Goal: Task Accomplishment & Management: Complete application form

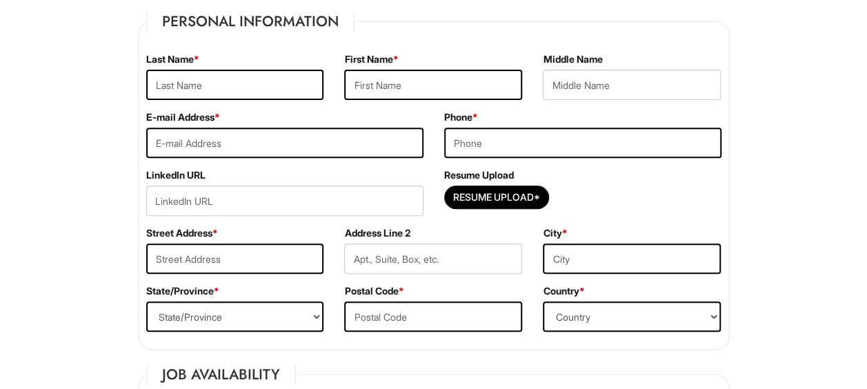
scroll to position [219, 0]
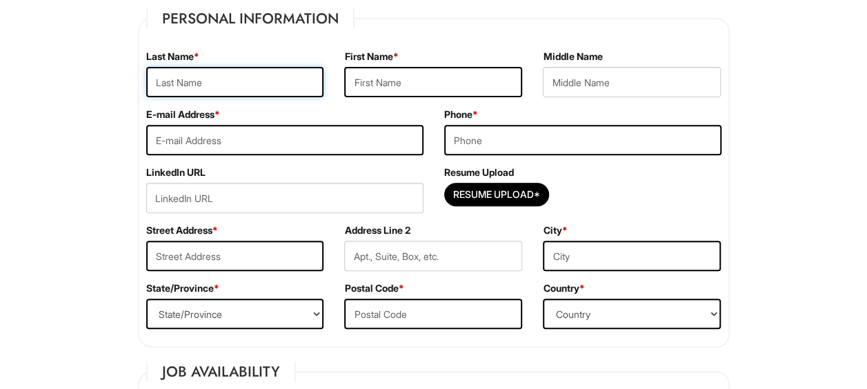
click at [236, 84] on input "text" at bounding box center [235, 82] width 178 height 30
type input "Kandukuri"
type input "Divya Lakshmi"
type input "dkanduku@gmu.edu"
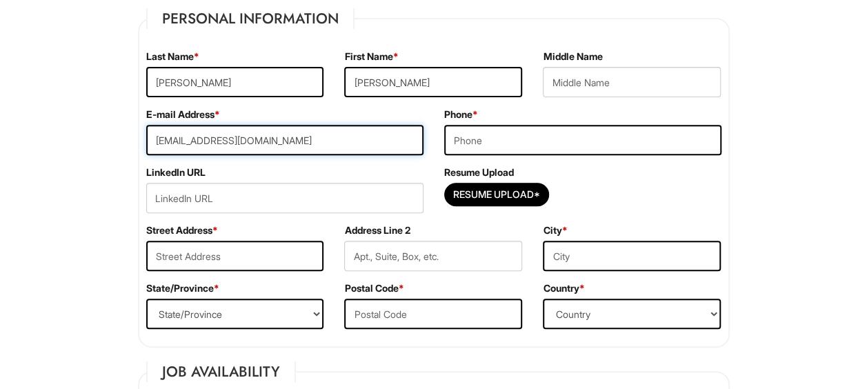
type input "7039452612"
type input "25296 Caversham Terr Apt#300"
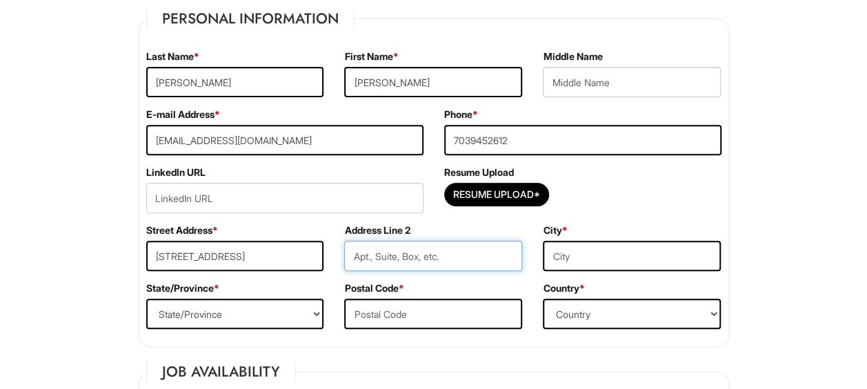
type input "Apt 300"
type input "Chantilly"
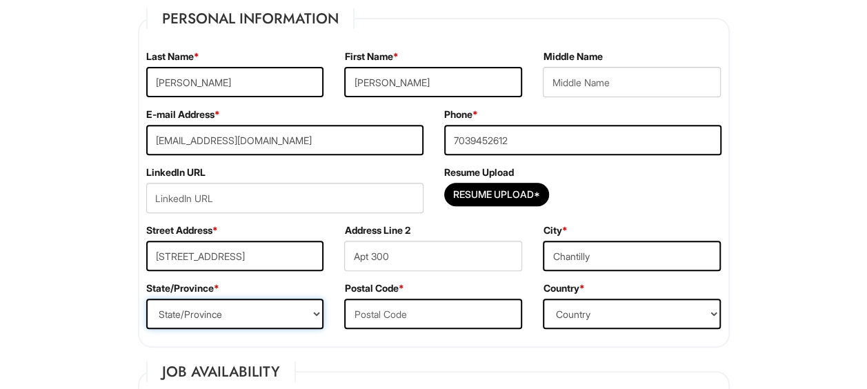
select select "VA"
type input "20152"
select select "United States of America"
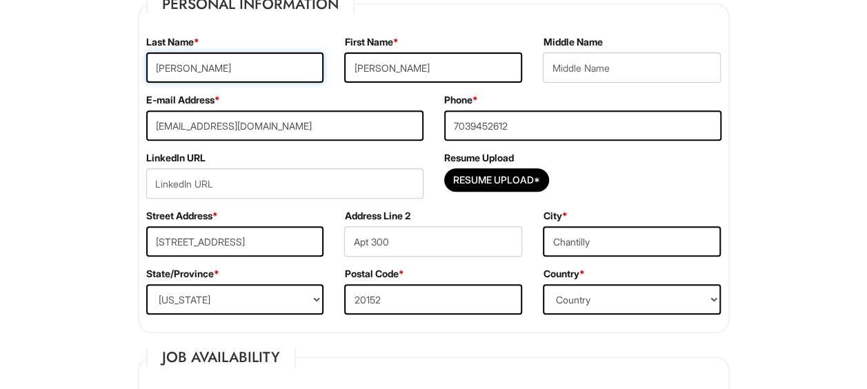
scroll to position [235, 0]
click at [310, 145] on div "E-mail Address * dkanduku@gmu.edu" at bounding box center [285, 121] width 298 height 58
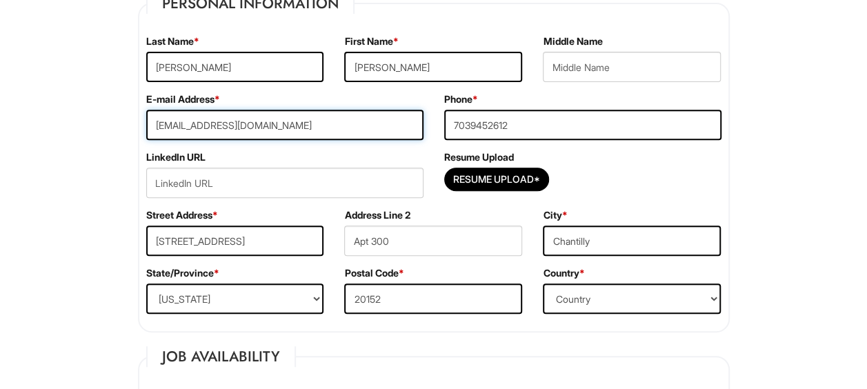
click at [299, 136] on input "dkanduku@gmu.edu" at bounding box center [284, 125] width 277 height 30
click at [268, 117] on input "dkanduku@gmu.edu" at bounding box center [284, 125] width 277 height 30
click at [200, 121] on input "dkanduku@gmu.edu" at bounding box center [284, 125] width 277 height 30
type input "dkanduku06@gmail.com"
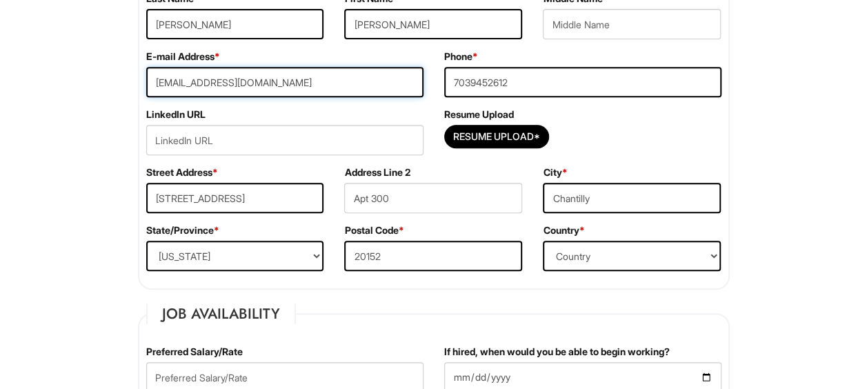
scroll to position [273, 0]
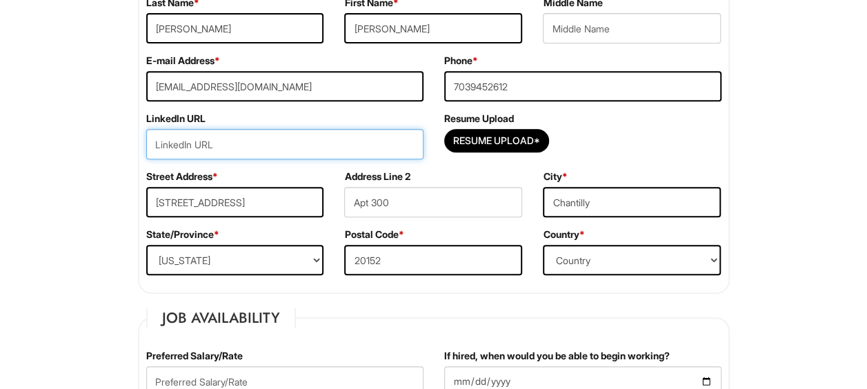
click at [374, 147] on input "url" at bounding box center [284, 144] width 277 height 30
click at [284, 142] on input "url" at bounding box center [284, 144] width 277 height 30
paste input "https://www.linkedin.com/in/divyakandukuri/"
type input "https://www.linkedin.com/in/divyakandukuri/"
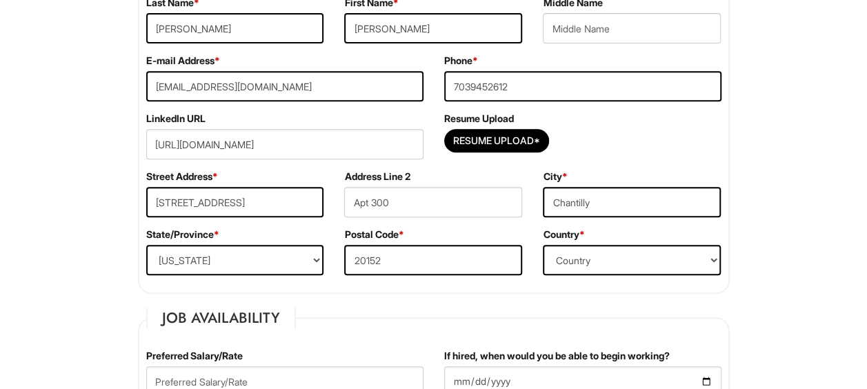
click at [515, 142] on input "Resume Upload*" at bounding box center [497, 141] width 104 height 22
type input "C:\fakepath\DivyaLakshmiKandukuriResumeAug (1).pdf"
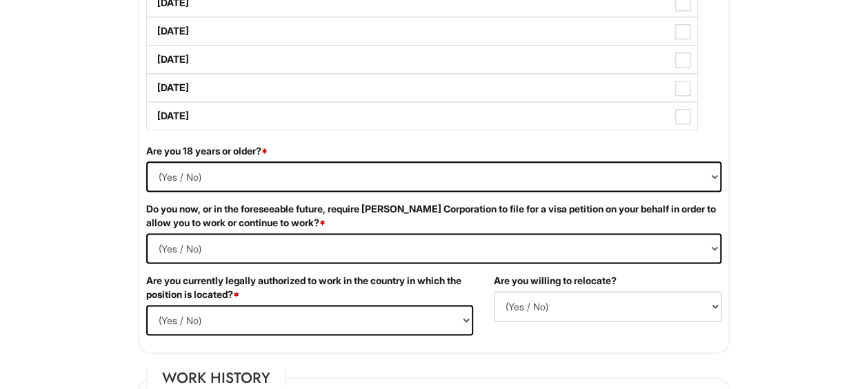
scroll to position [792, 0]
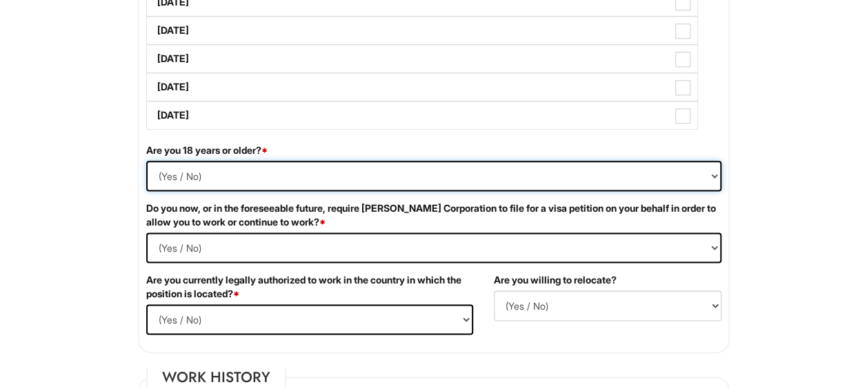
click at [561, 181] on select "(Yes / No) Yes No" at bounding box center [434, 176] width 576 height 30
click at [146, 161] on select "(Yes / No) Yes No" at bounding box center [434, 176] width 576 height 30
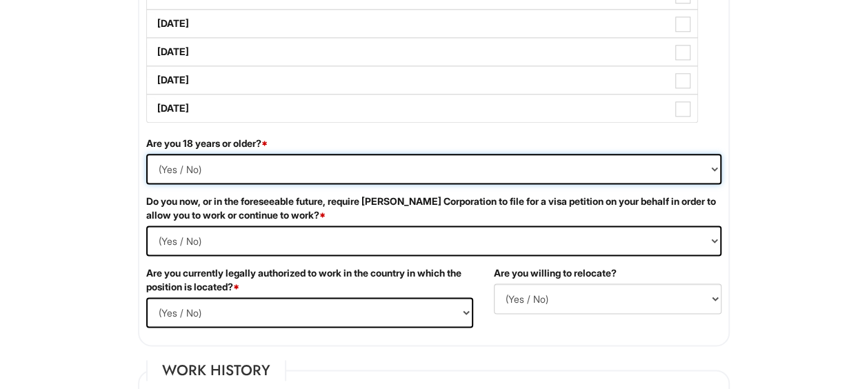
click at [317, 169] on select "(Yes / No) Yes No" at bounding box center [434, 169] width 576 height 30
click at [146, 154] on select "(Yes / No) Yes No" at bounding box center [434, 169] width 576 height 30
click at [258, 173] on select "(Yes / No) Yes No" at bounding box center [434, 169] width 576 height 30
select select "Yes"
click at [146, 154] on select "(Yes / No) Yes No" at bounding box center [434, 169] width 576 height 30
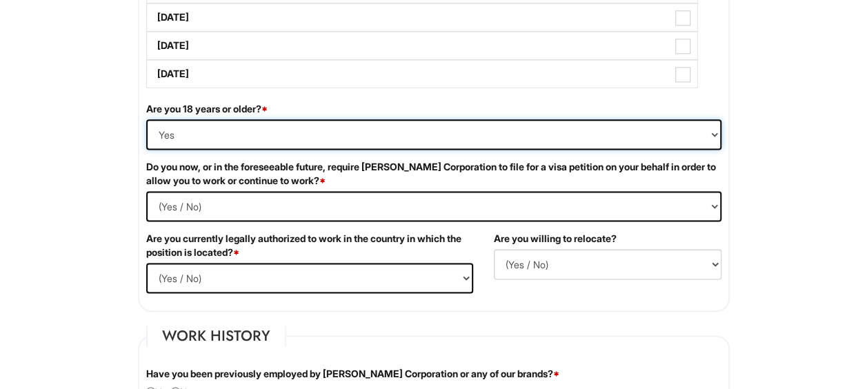
scroll to position [838, 0]
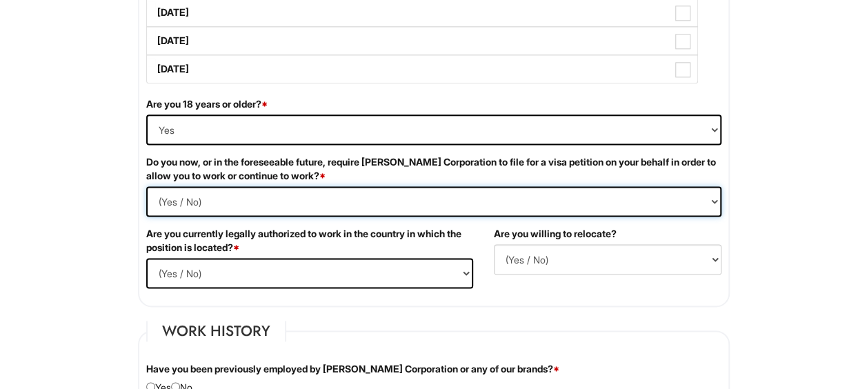
drag, startPoint x: 335, startPoint y: 195, endPoint x: 296, endPoint y: 199, distance: 39.6
click at [296, 199] on Required "(Yes / No) Yes No" at bounding box center [434, 201] width 576 height 30
click at [146, 186] on Required "(Yes / No) Yes No" at bounding box center [434, 201] width 576 height 30
click at [526, 186] on Required "(Yes / No) Yes No" at bounding box center [434, 201] width 576 height 30
select Required "No"
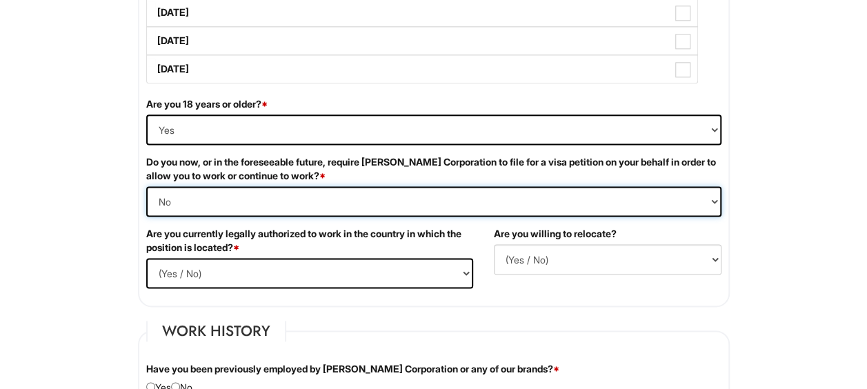
click at [146, 186] on Required "(Yes / No) Yes No" at bounding box center [434, 201] width 576 height 30
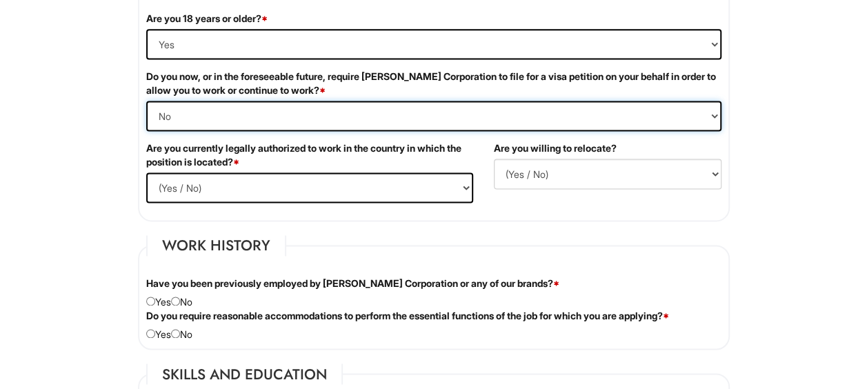
scroll to position [924, 0]
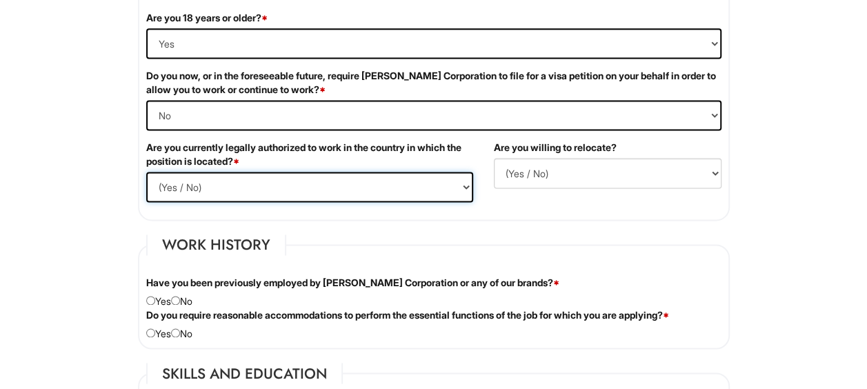
click at [407, 176] on select "(Yes / No) Yes No" at bounding box center [309, 187] width 327 height 30
select select "Yes"
click at [146, 172] on select "(Yes / No) Yes No" at bounding box center [309, 187] width 327 height 30
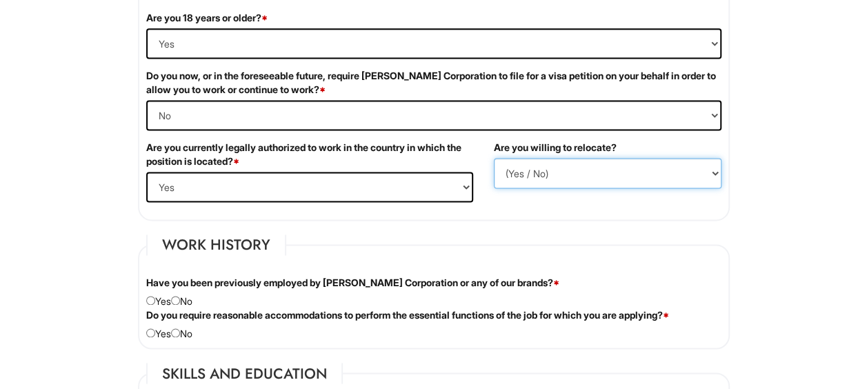
click at [632, 174] on select "(Yes / No) No Yes" at bounding box center [608, 173] width 228 height 30
select select "Y"
click at [494, 158] on select "(Yes / No) No Yes" at bounding box center [608, 173] width 228 height 30
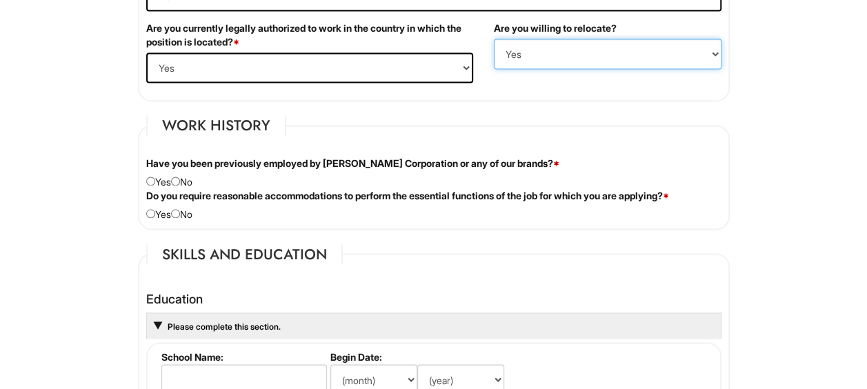
scroll to position [1044, 0]
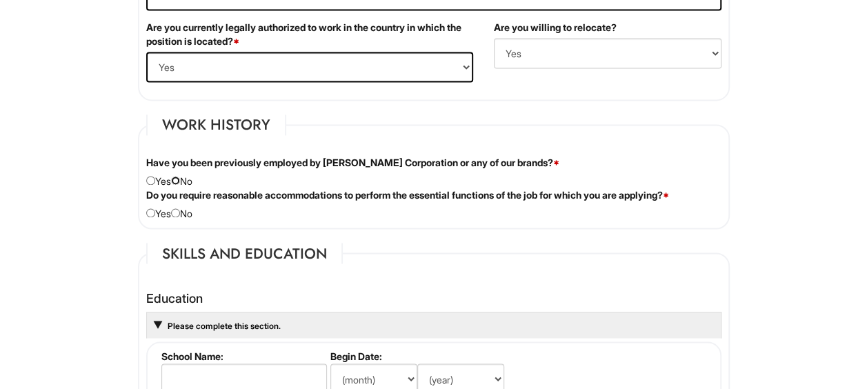
click at [180, 177] on input "radio" at bounding box center [175, 180] width 9 height 9
radio input "true"
click at [180, 208] on input "radio" at bounding box center [175, 212] width 9 height 9
radio input "true"
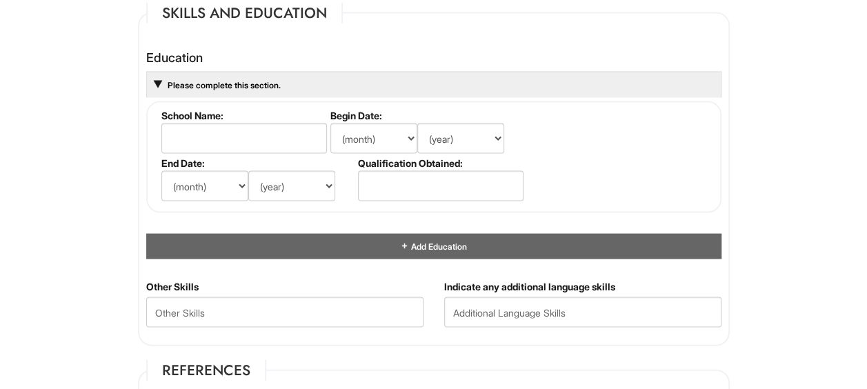
scroll to position [1286, 0]
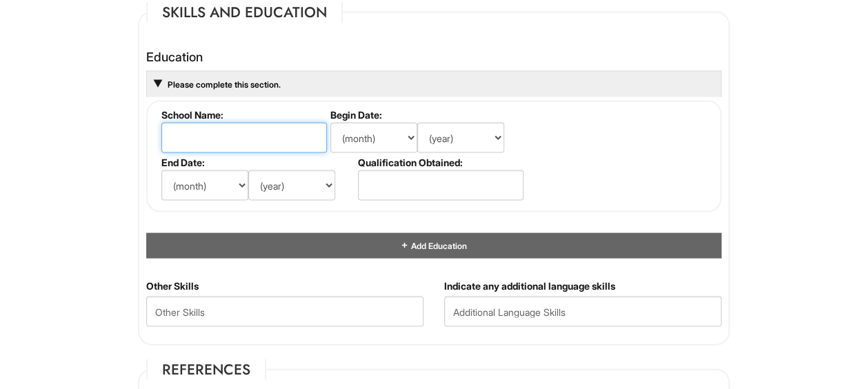
click at [275, 141] on input "text" at bounding box center [244, 137] width 166 height 30
click at [173, 132] on input "george" at bounding box center [244, 137] width 166 height 30
click at [254, 144] on input "George" at bounding box center [244, 137] width 166 height 30
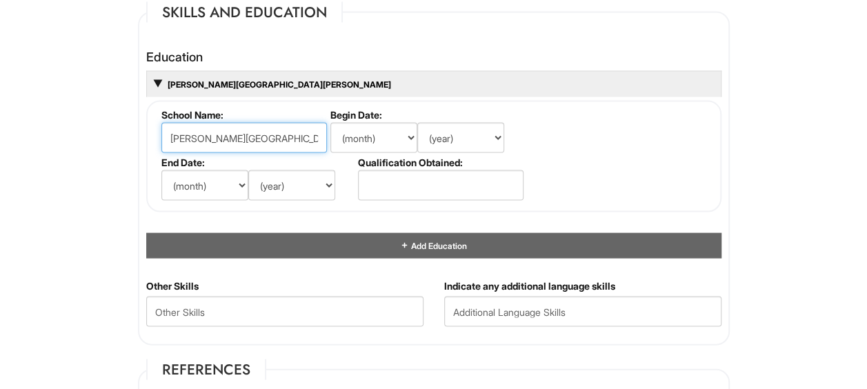
type input "George Mason University"
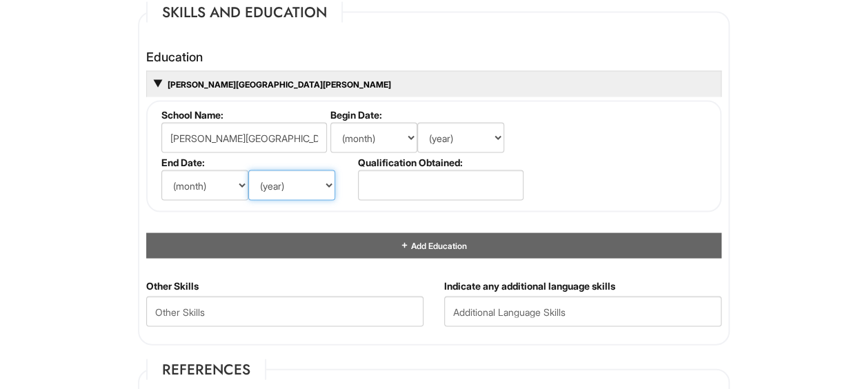
click at [313, 187] on select "(year) 2029 2028 2027 2026 2025 2024 2023 2022 2021 2020 2019 2018 2017 2016 20…" at bounding box center [291, 185] width 87 height 30
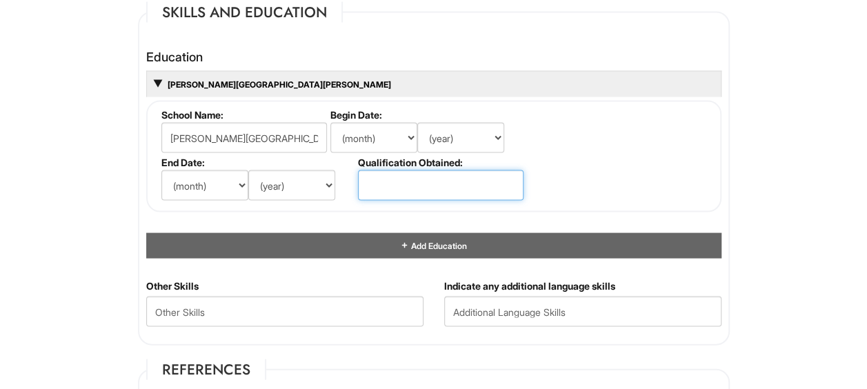
click at [391, 171] on input "text" at bounding box center [441, 185] width 166 height 30
type input "Business"
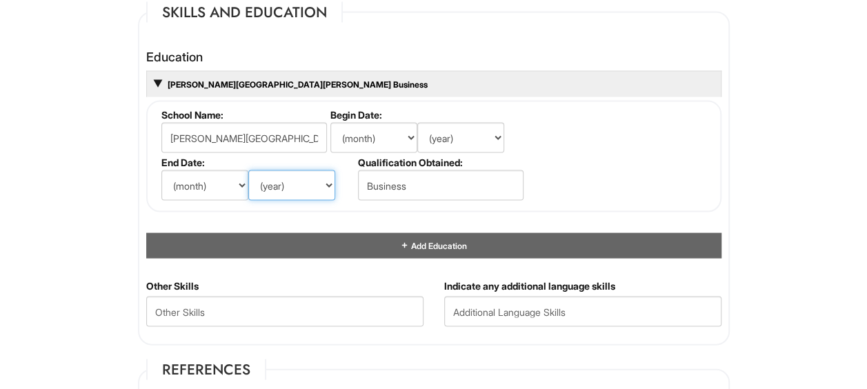
click at [304, 174] on select "(year) 2029 2028 2027 2026 2025 2024 2023 2022 2021 2020 2019 2018 2017 2016 20…" at bounding box center [291, 185] width 87 height 30
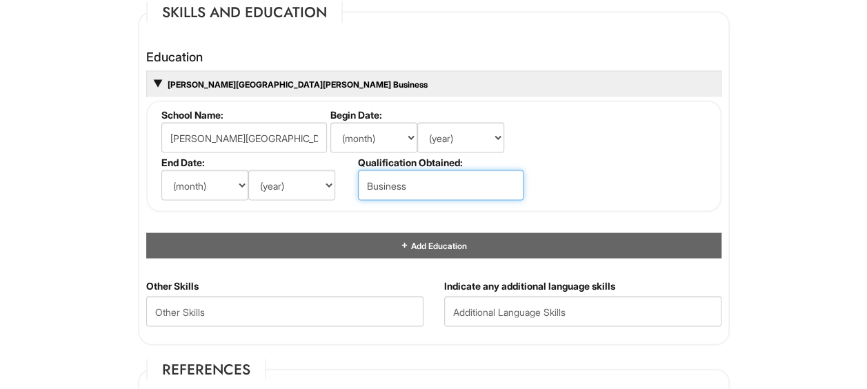
click at [449, 177] on input "Business" at bounding box center [441, 185] width 166 height 30
type input "V"
type input "Bachelors"
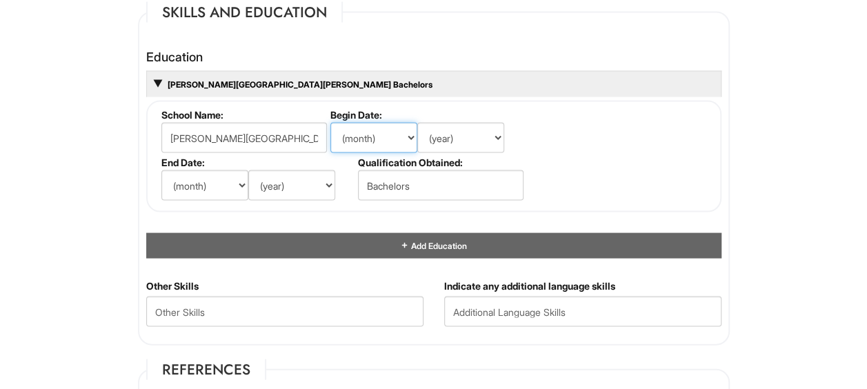
click at [390, 137] on select "(month) Jan Feb Mar Apr May Jun Jul Aug Sep Oct Nov Dec" at bounding box center [374, 137] width 87 height 30
select select "8"
click at [331, 122] on select "(month) Jan Feb Mar Apr May Jun Jul Aug Sep Oct Nov Dec" at bounding box center [374, 137] width 87 height 30
click at [468, 125] on select "(year) 2029 2028 2027 2026 2025 2024 2023 2022 2021 2020 2019 2018 2017 2016 20…" at bounding box center [460, 137] width 87 height 30
select select "2021"
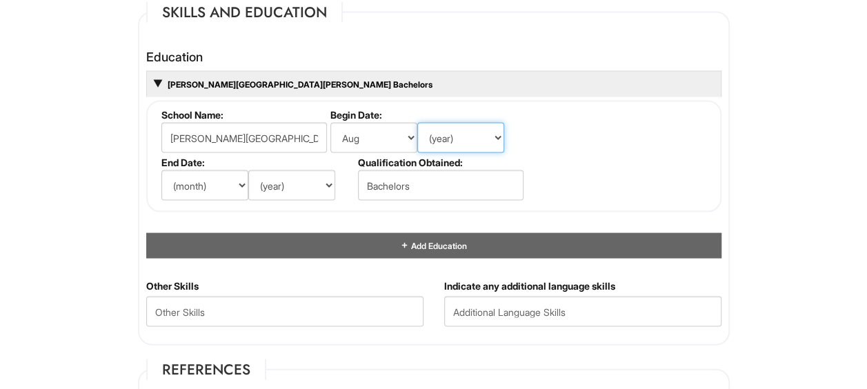
click at [417, 122] on select "(year) 2029 2028 2027 2026 2025 2024 2023 2022 2021 2020 2019 2018 2017 2016 20…" at bounding box center [460, 137] width 87 height 30
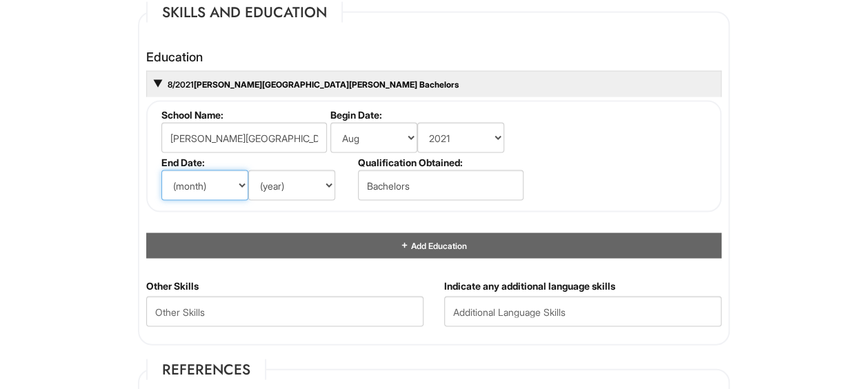
click at [243, 181] on select "(month) Jan Feb Mar Apr May Jun Jul Aug Sep Oct Nov Dec" at bounding box center [204, 185] width 87 height 30
click at [601, 70] on div "8/2021 George Mason University Bachelors" at bounding box center [434, 83] width 576 height 26
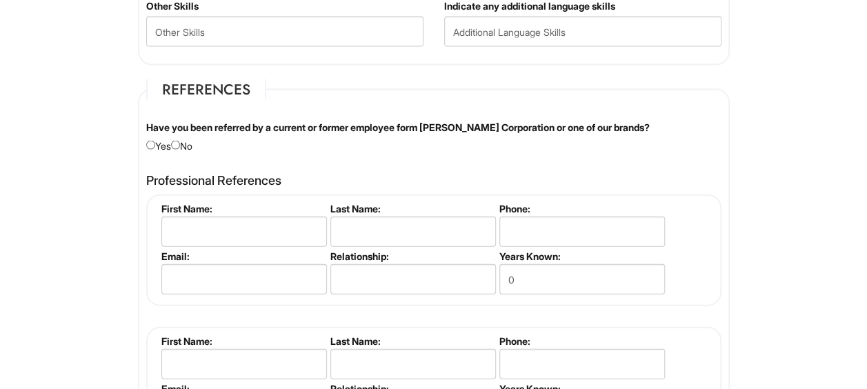
scroll to position [1477, 0]
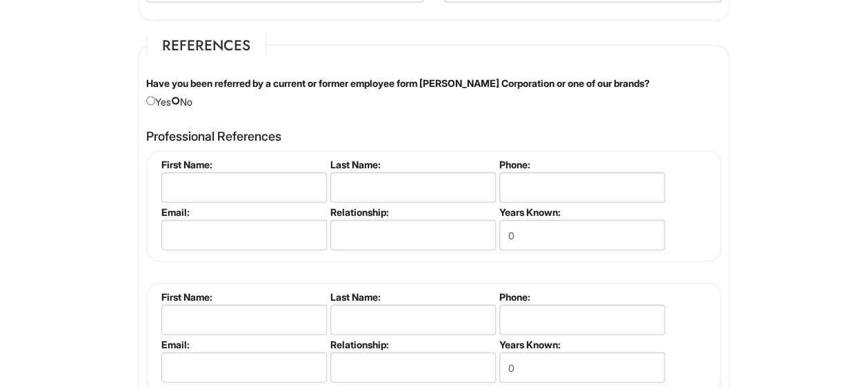
click at [180, 98] on input "radio" at bounding box center [175, 101] width 9 height 9
radio input "true"
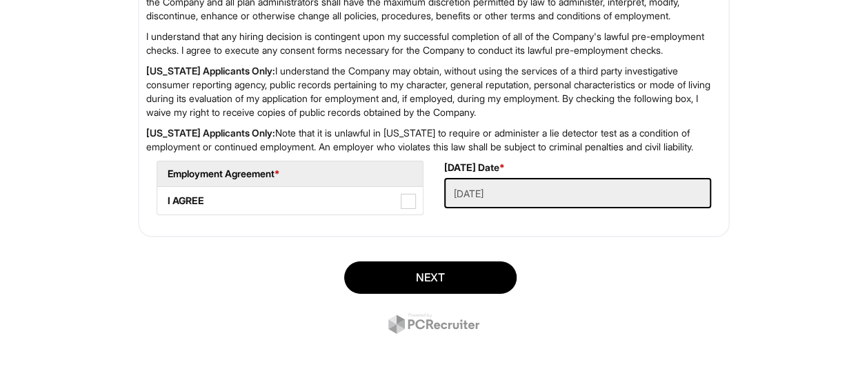
scroll to position [2197, 0]
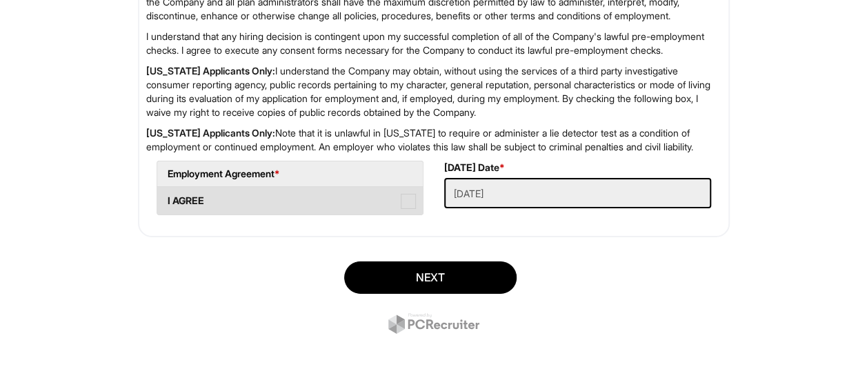
click at [406, 209] on span at bounding box center [408, 201] width 15 height 15
click at [166, 199] on AGREE "I AGREE" at bounding box center [161, 194] width 9 height 9
checkbox AGREE "true"
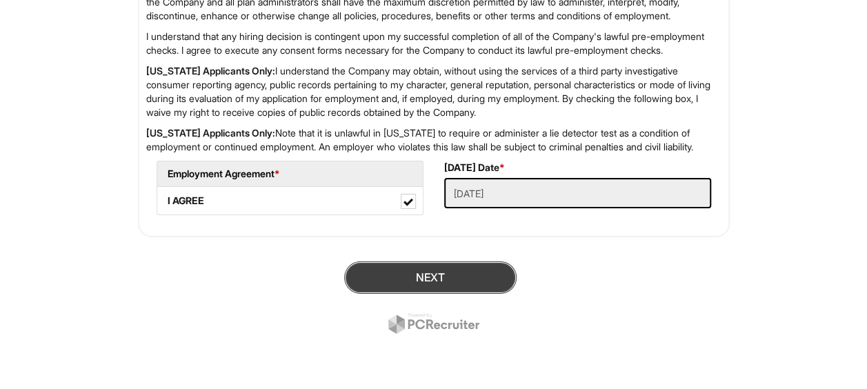
click at [482, 294] on button "Next" at bounding box center [430, 278] width 173 height 32
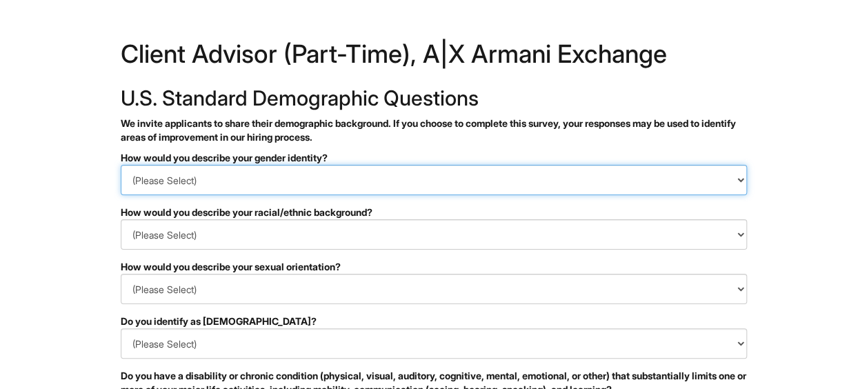
click at [497, 177] on select "(Please Select) Man Woman [DEMOGRAPHIC_DATA] I prefer to self-describe I don't …" at bounding box center [434, 180] width 627 height 30
select select "Woman"
click at [121, 165] on select "(Please Select) Man Woman [DEMOGRAPHIC_DATA] I prefer to self-describe I don't …" at bounding box center [434, 180] width 627 height 30
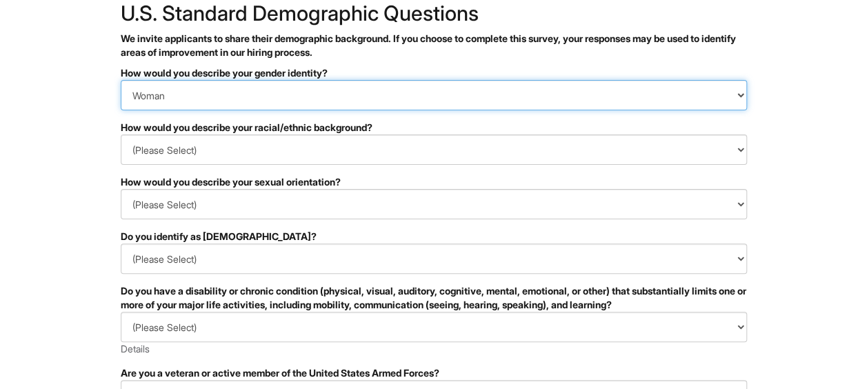
scroll to position [86, 0]
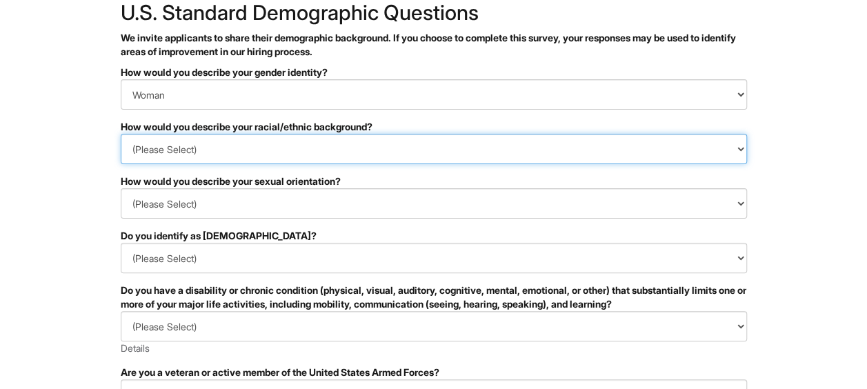
click at [271, 159] on select "(Please Select) [DEMOGRAPHIC_DATA] or of [DEMOGRAPHIC_DATA] descent [DEMOGRAPHI…" at bounding box center [434, 149] width 627 height 30
select select "South Asian"
click at [121, 134] on select "(Please Select) [DEMOGRAPHIC_DATA] or of [DEMOGRAPHIC_DATA] descent [DEMOGRAPHI…" at bounding box center [434, 149] width 627 height 30
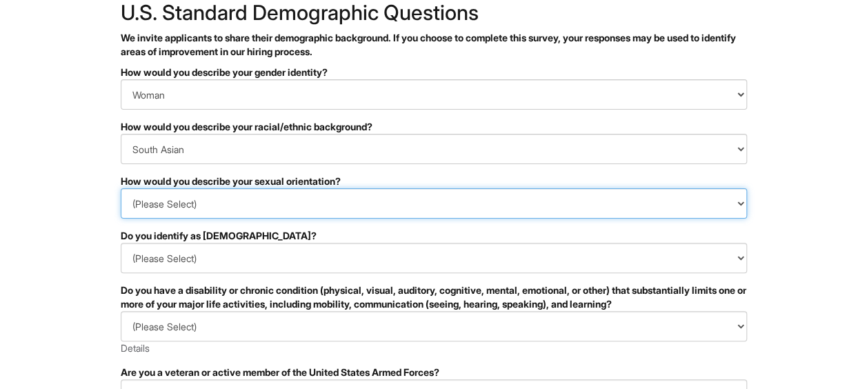
click at [226, 208] on select "(Please Select) [DEMOGRAPHIC_DATA] [DEMOGRAPHIC_DATA] and/or [DEMOGRAPHIC_DATA]…" at bounding box center [434, 203] width 627 height 30
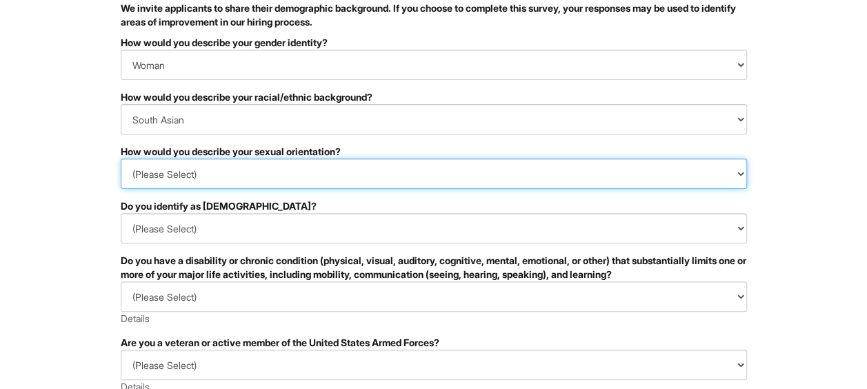
scroll to position [117, 0]
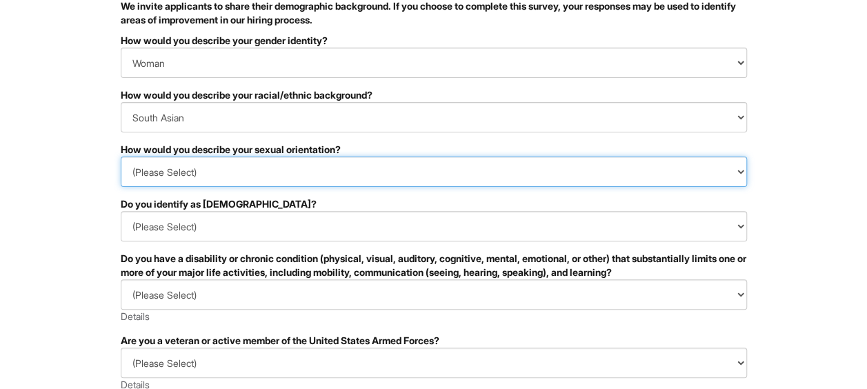
click at [197, 174] on select "(Please Select) [DEMOGRAPHIC_DATA] [DEMOGRAPHIC_DATA] and/or [DEMOGRAPHIC_DATA]…" at bounding box center [434, 172] width 627 height 30
click at [121, 157] on select "(Please Select) [DEMOGRAPHIC_DATA] [DEMOGRAPHIC_DATA] and/or [DEMOGRAPHIC_DATA]…" at bounding box center [434, 172] width 627 height 30
click at [268, 179] on select "(Please Select) [DEMOGRAPHIC_DATA] [DEMOGRAPHIC_DATA] and/or [DEMOGRAPHIC_DATA]…" at bounding box center [434, 172] width 627 height 30
select select "[DEMOGRAPHIC_DATA]"
click at [121, 157] on select "(Please Select) [DEMOGRAPHIC_DATA] [DEMOGRAPHIC_DATA] and/or [DEMOGRAPHIC_DATA]…" at bounding box center [434, 172] width 627 height 30
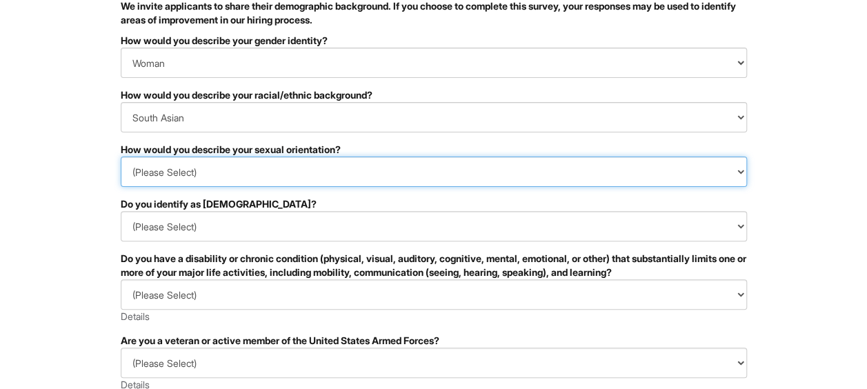
scroll to position [157, 0]
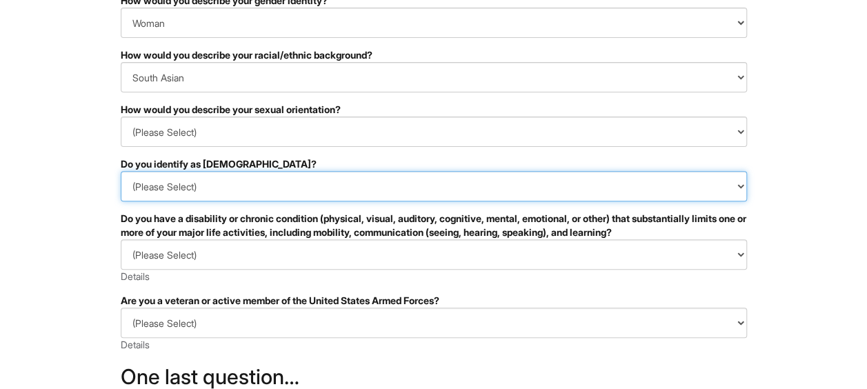
click at [210, 193] on select "(Please Select) Yes No I prefer to self-describe I don't wish to answer" at bounding box center [434, 186] width 627 height 30
select select "No"
click at [121, 171] on select "(Please Select) Yes No I prefer to self-describe I don't wish to answer" at bounding box center [434, 186] width 627 height 30
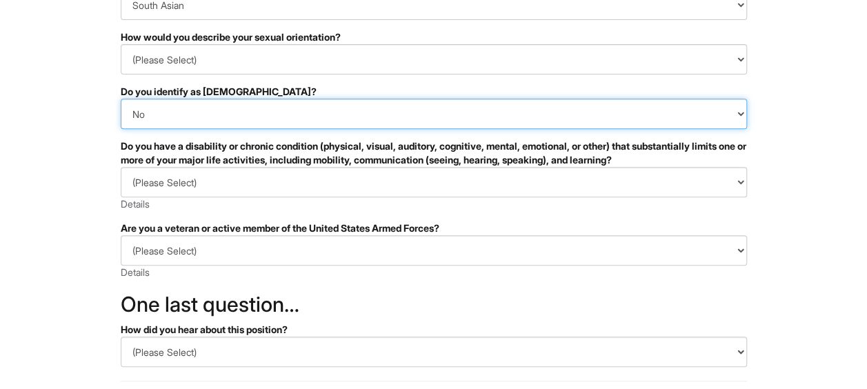
scroll to position [230, 0]
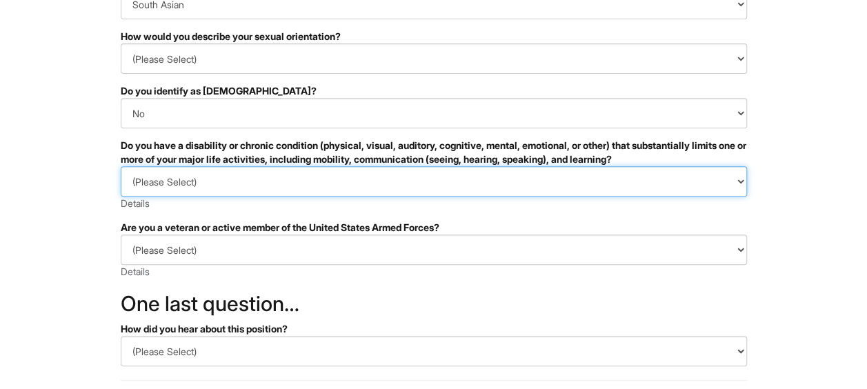
click at [286, 183] on select "(Please Select) YES, I HAVE A DISABILITY (or previously had a disability) NO, I…" at bounding box center [434, 181] width 627 height 30
select select "NO, I DON'T HAVE A DISABILITY"
click at [121, 166] on select "(Please Select) YES, I HAVE A DISABILITY (or previously had a disability) NO, I…" at bounding box center [434, 181] width 627 height 30
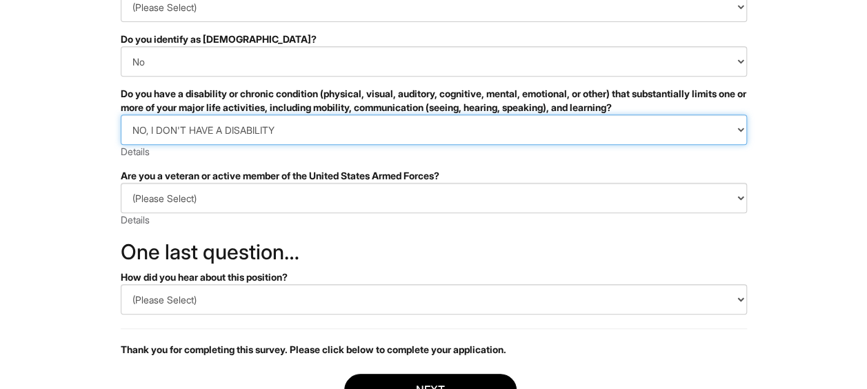
scroll to position [291, 0]
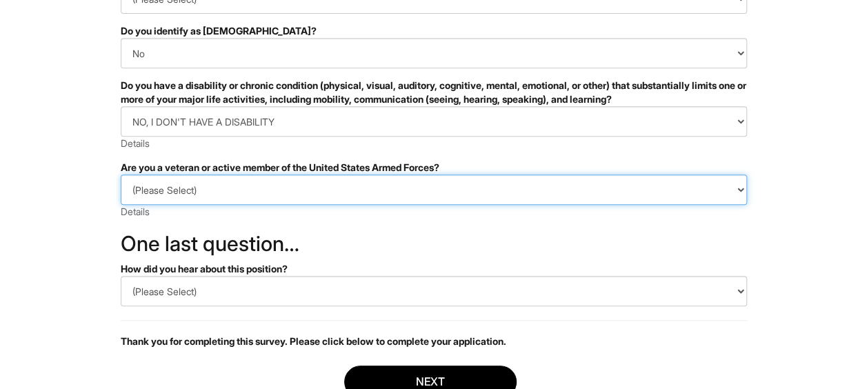
click at [309, 185] on select "(Please Select) I IDENTIFY AS ONE OR MORE OF THE CLASSIFICATIONS OF PROTECTED V…" at bounding box center [434, 190] width 627 height 30
select select "I AM NOT A PROTECTED VETERAN"
click at [121, 175] on select "(Please Select) I IDENTIFY AS ONE OR MORE OF THE CLASSIFICATIONS OF PROTECTED V…" at bounding box center [434, 190] width 627 height 30
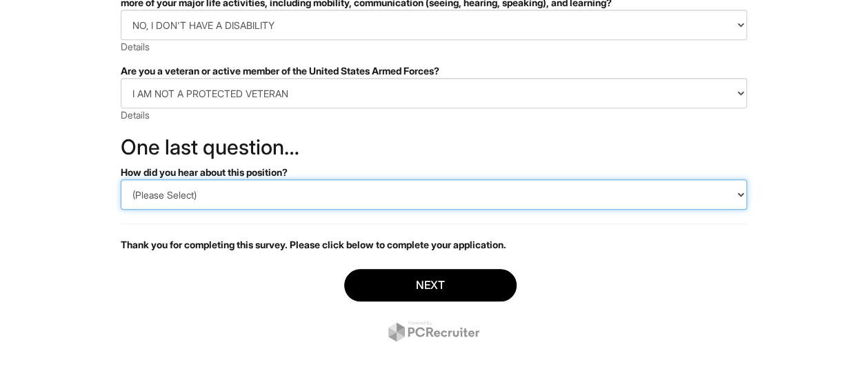
click at [239, 202] on select "(Please Select) CareerBuilder Indeed LinkedIn Monster Referral Other" at bounding box center [434, 194] width 627 height 30
select select "LinkedIn"
click at [121, 179] on select "(Please Select) CareerBuilder Indeed LinkedIn Monster Referral Other" at bounding box center [434, 194] width 627 height 30
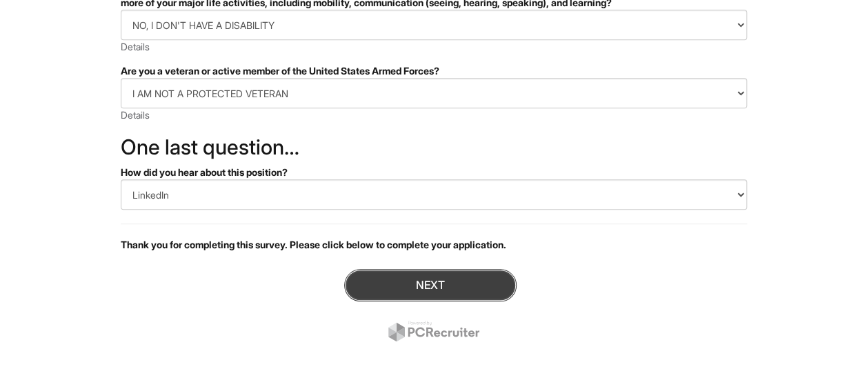
click at [384, 276] on button "Next" at bounding box center [430, 285] width 173 height 32
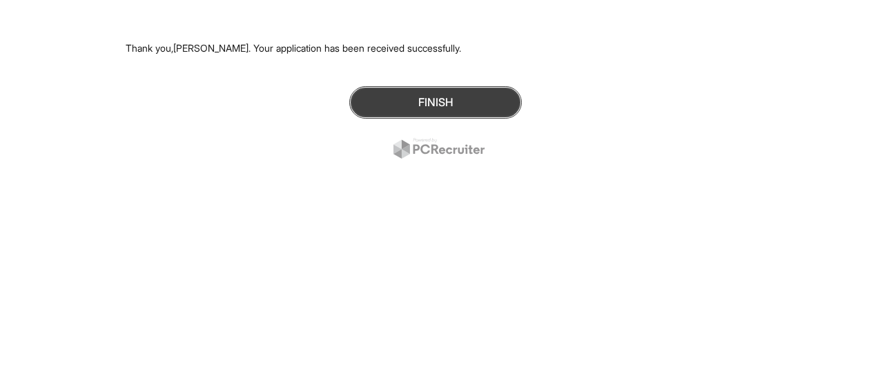
click at [422, 104] on button "Finish" at bounding box center [435, 102] width 173 height 32
